Goal: Task Accomplishment & Management: Manage account settings

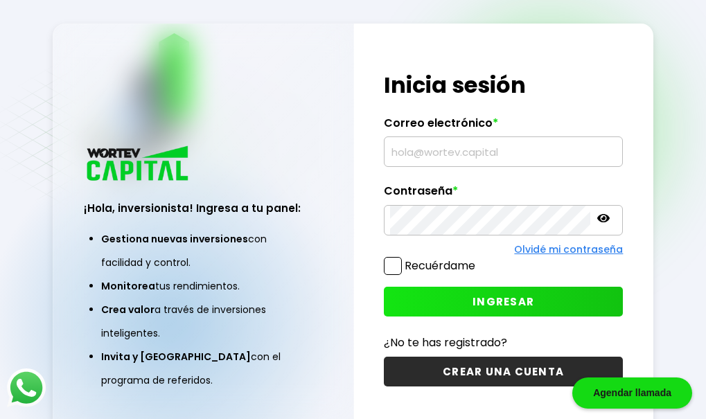
scroll to position [69, 0]
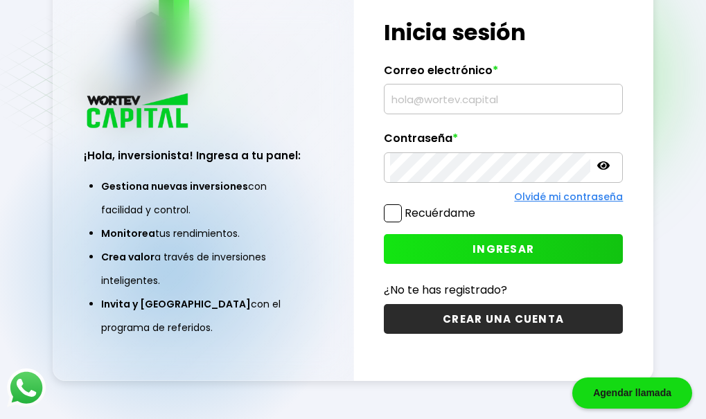
click at [413, 109] on input "text" at bounding box center [503, 98] width 227 height 29
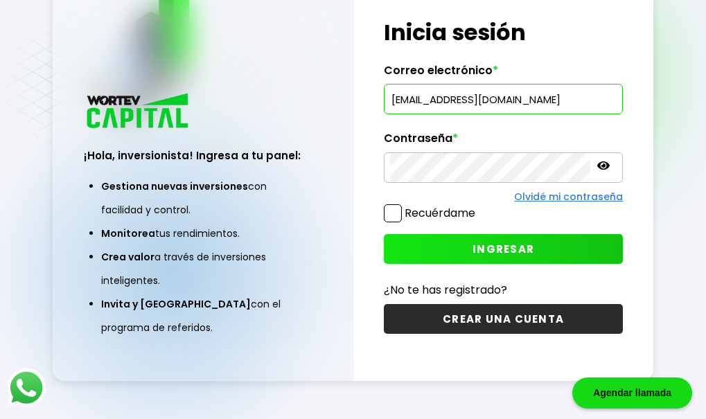
type input "[EMAIL_ADDRESS][DOMAIN_NAME]"
click at [487, 235] on button "INGRESAR" at bounding box center [504, 249] width 240 height 30
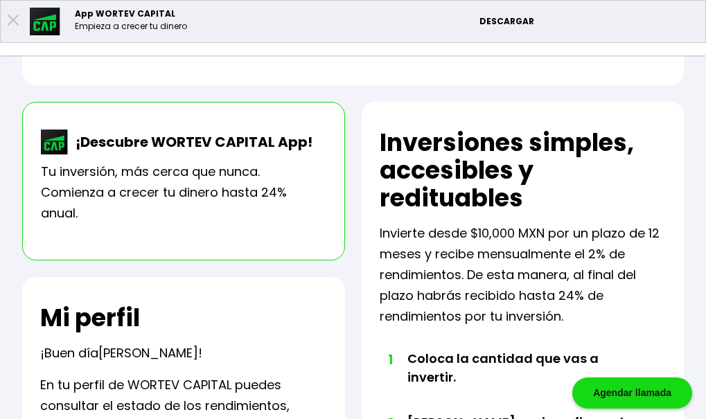
scroll to position [294, 0]
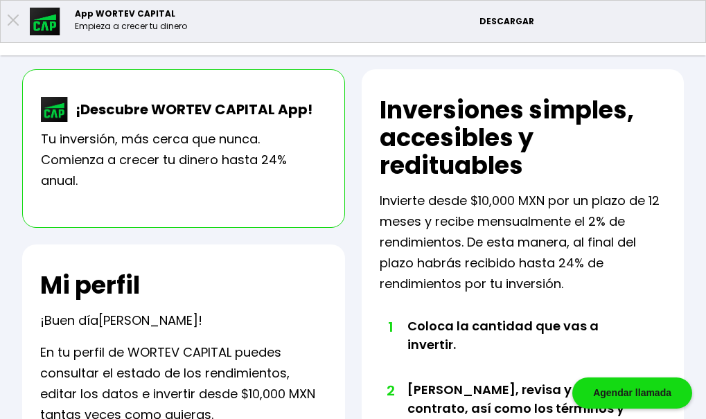
click at [0, 0] on li "Mis inversiones" at bounding box center [0, 0] width 0 height 0
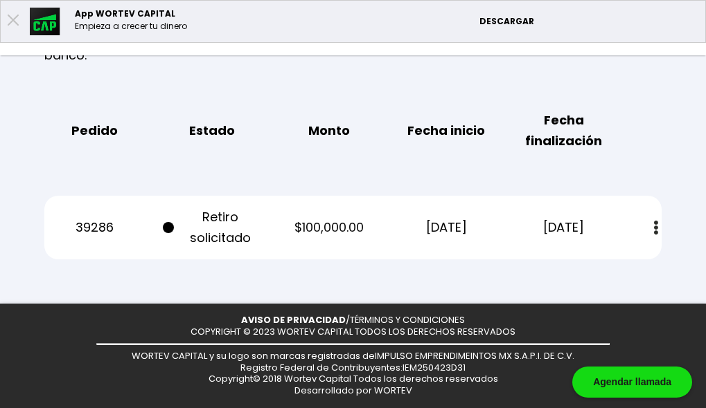
scroll to position [554, 0]
click at [658, 221] on img at bounding box center [656, 228] width 4 height 15
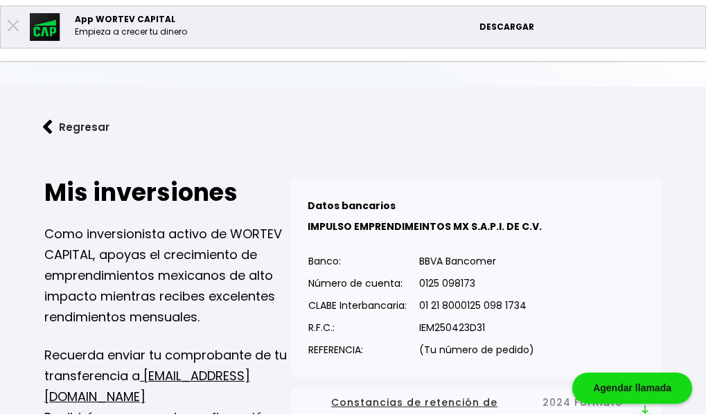
scroll to position [0, 0]
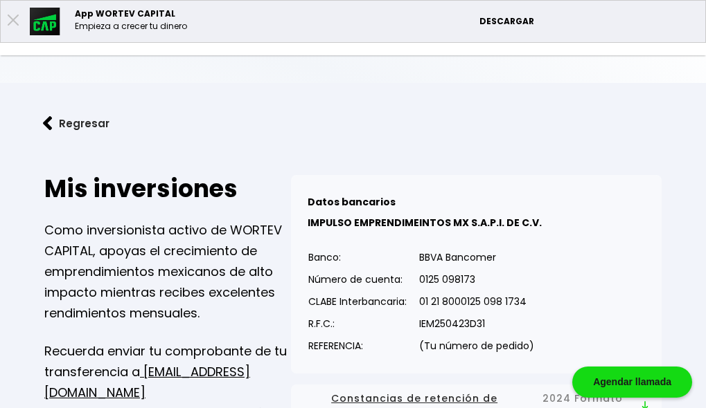
click at [683, 21] on p "Cuenta" at bounding box center [667, 22] width 37 height 21
click at [651, 94] on li "Cerrar sesión" at bounding box center [653, 92] width 111 height 28
